Goal: Task Accomplishment & Management: Use online tool/utility

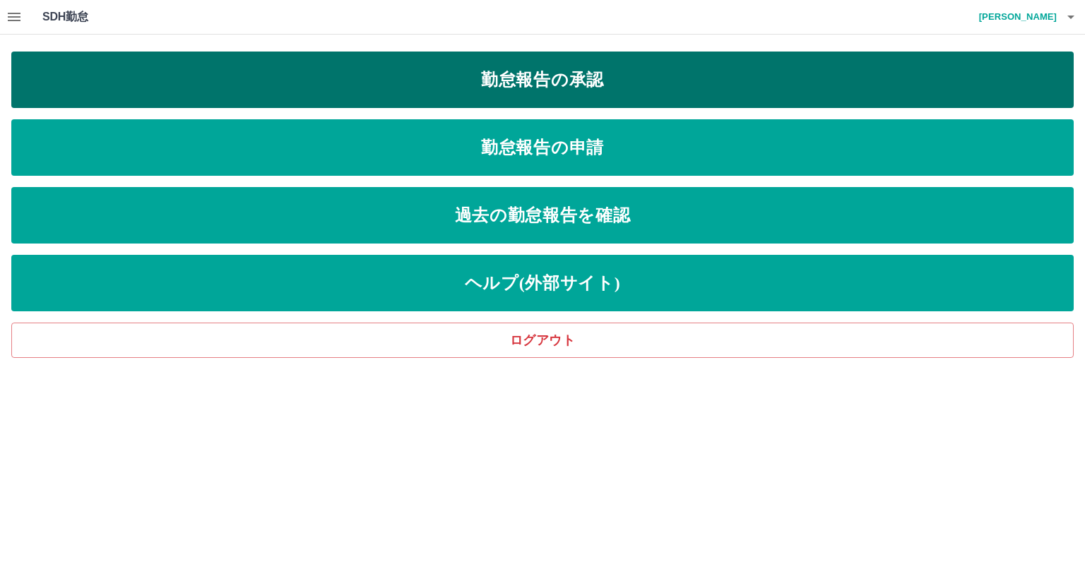
click at [662, 70] on link "勤怠報告の承認" at bounding box center [542, 80] width 1062 height 56
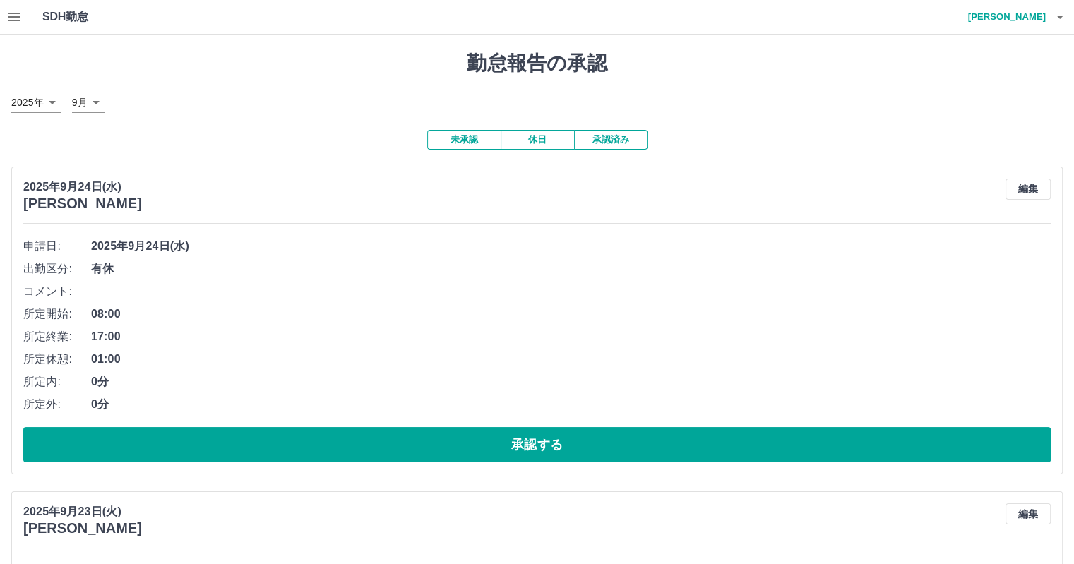
click at [11, 19] on icon "button" at bounding box center [14, 16] width 17 height 17
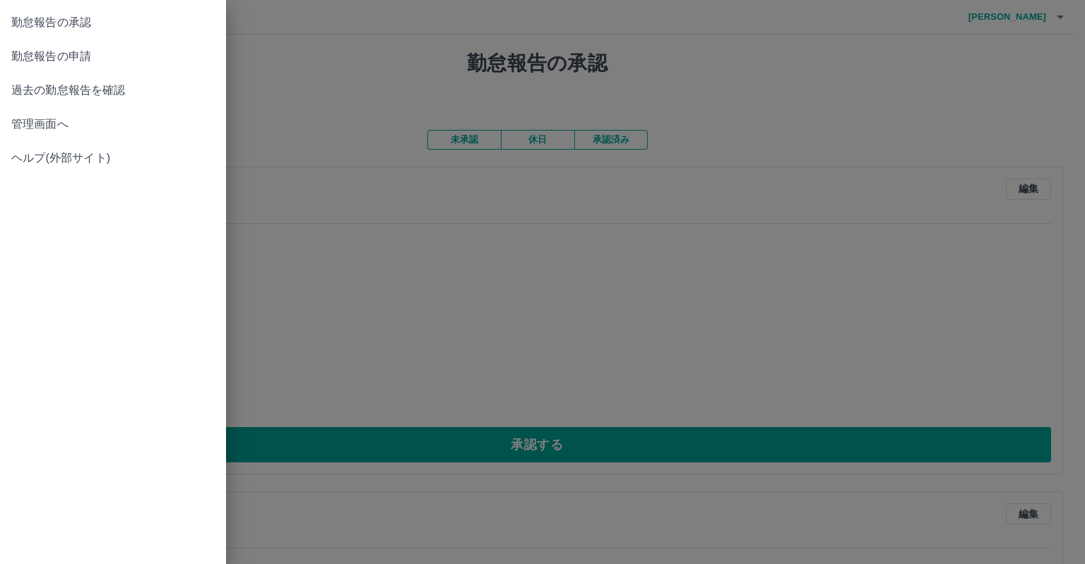
click at [54, 121] on span "管理画面へ" at bounding box center [112, 124] width 203 height 17
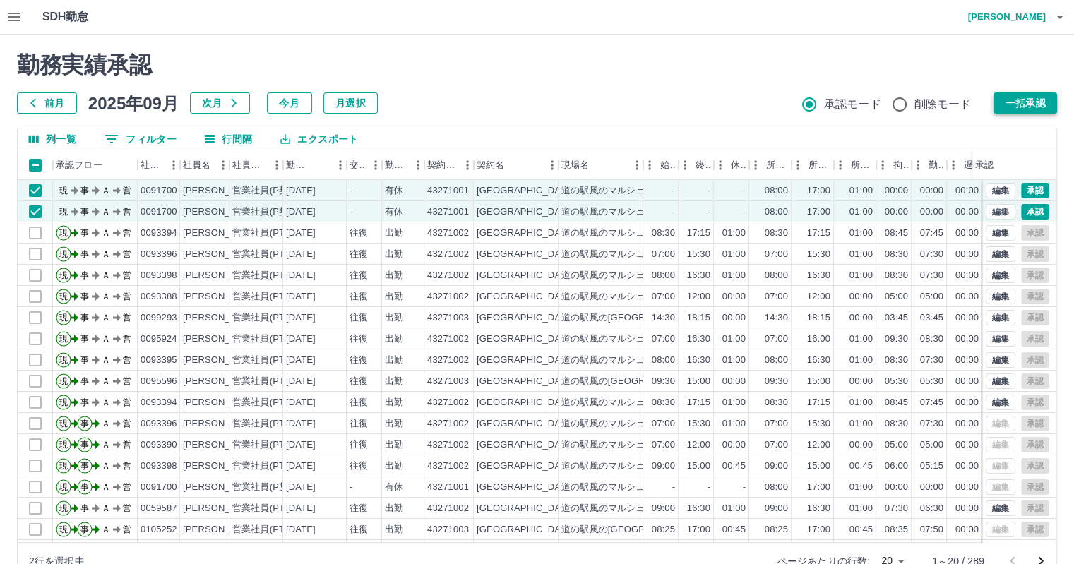
click at [1039, 105] on button "一括承認" at bounding box center [1026, 103] width 64 height 21
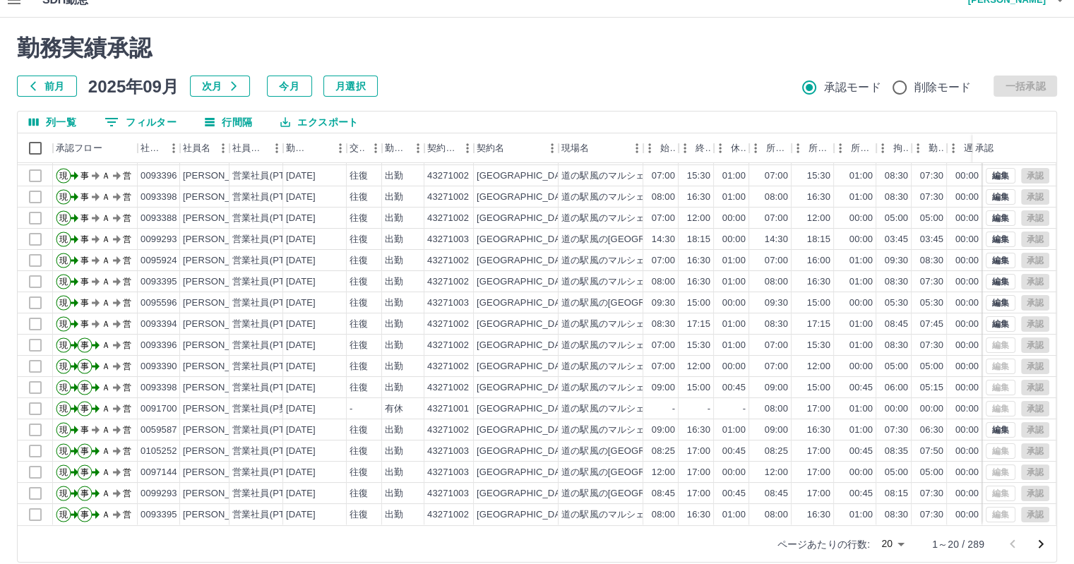
scroll to position [32, 0]
